Goal: Task Accomplishment & Management: Manage account settings

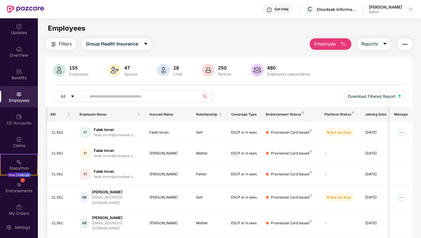
scroll to position [0, 0]
click at [107, 96] on input "text" at bounding box center [140, 96] width 103 height 9
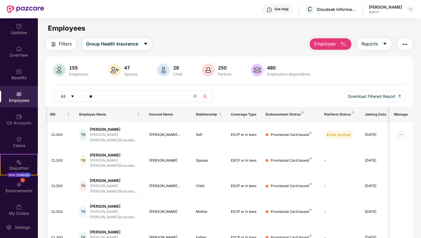
type input "*"
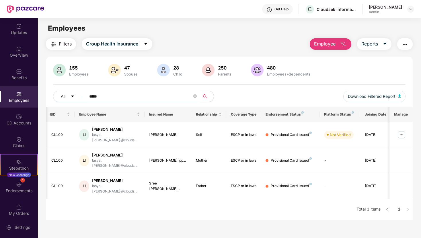
click at [282, 98] on div "All ***** Download Filtered Report" at bounding box center [229, 99] width 352 height 16
click at [118, 100] on input "*****" at bounding box center [140, 96] width 103 height 9
type input "*"
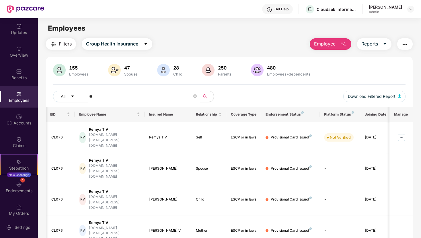
type input "*"
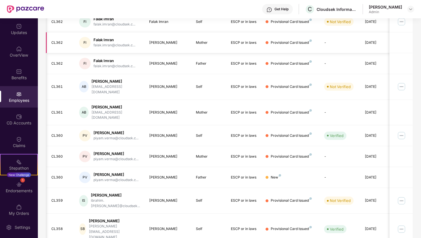
scroll to position [114, 0]
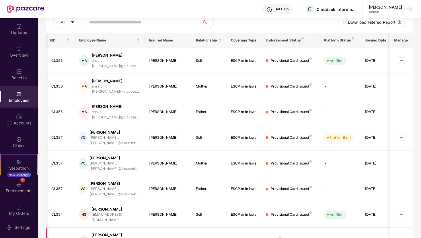
scroll to position [72, 0]
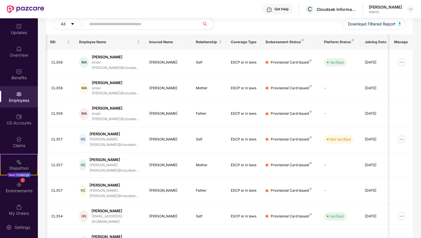
click at [150, 25] on input "text" at bounding box center [140, 24] width 103 height 9
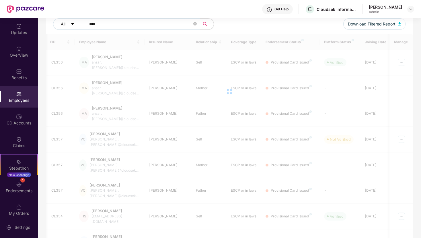
scroll to position [18, 0]
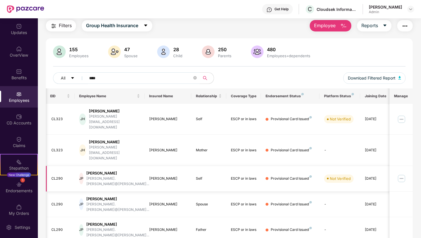
type input "****"
click at [141, 166] on td "[PERSON_NAME] [PERSON_NAME].[PERSON_NAME]@[PERSON_NAME]..." at bounding box center [110, 179] width 70 height 26
click at [121, 171] on div "[PERSON_NAME]" at bounding box center [117, 173] width 63 height 5
click at [287, 176] on div "Provisional Card Issued" at bounding box center [291, 178] width 41 height 5
click at [371, 176] on div "[DATE]" at bounding box center [377, 178] width 26 height 5
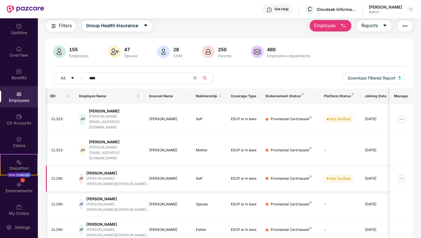
click at [401, 174] on img at bounding box center [401, 178] width 9 height 9
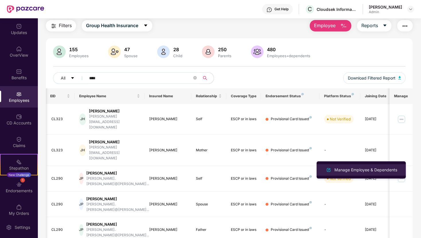
click at [387, 169] on div "Manage Employee & Dependents" at bounding box center [365, 170] width 65 height 6
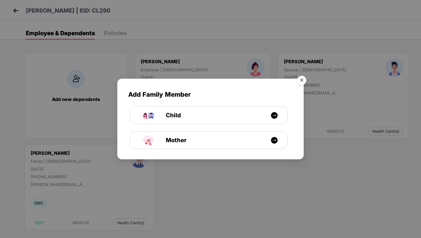
click at [303, 81] on img "Close" at bounding box center [301, 81] width 16 height 16
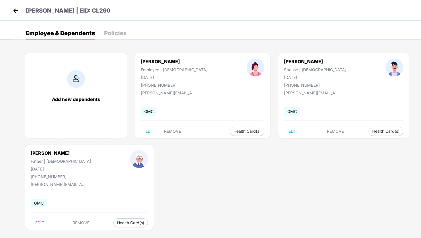
click at [18, 11] on img at bounding box center [15, 10] width 9 height 9
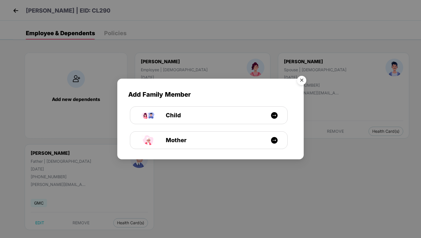
click at [301, 81] on img "Close" at bounding box center [301, 81] width 16 height 16
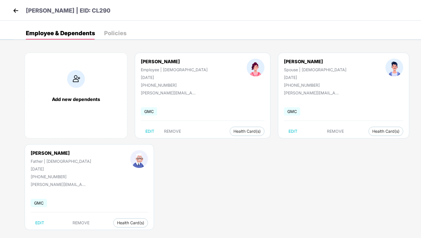
click at [13, 11] on img at bounding box center [15, 10] width 9 height 9
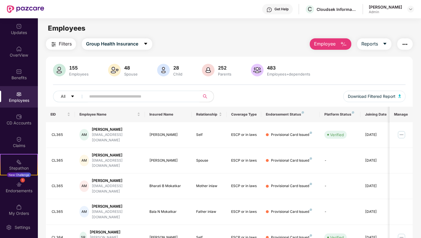
click at [62, 44] on span "Filters" at bounding box center [65, 43] width 13 height 7
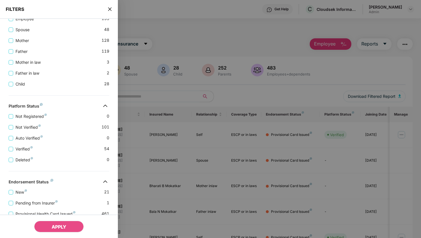
scroll to position [93, 0]
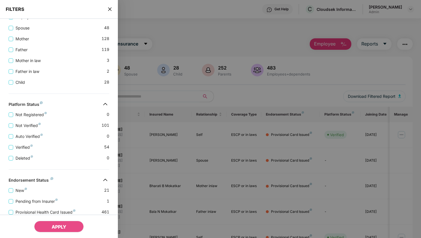
click at [173, 31] on div at bounding box center [210, 119] width 421 height 238
click at [179, 25] on div at bounding box center [210, 119] width 421 height 238
click at [230, 27] on div at bounding box center [210, 119] width 421 height 238
